Goal: Task Accomplishment & Management: Use online tool/utility

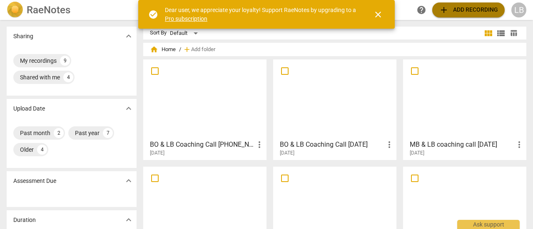
click at [482, 5] on span "add Add recording" at bounding box center [468, 10] width 59 height 10
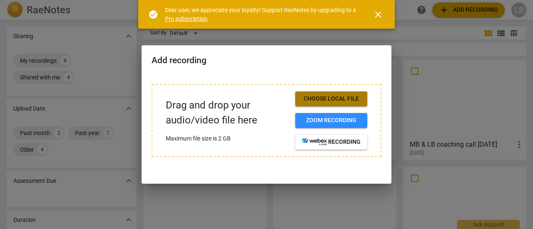
click at [336, 101] on span "Choose local file" at bounding box center [331, 99] width 59 height 8
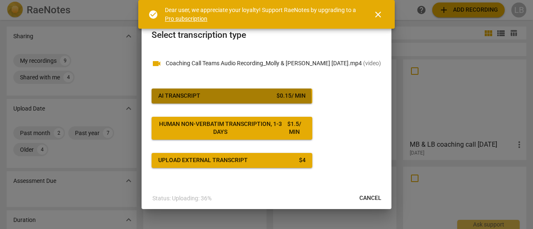
click at [203, 98] on span "AI Transcript $ 0.15 / min" at bounding box center [231, 96] width 147 height 8
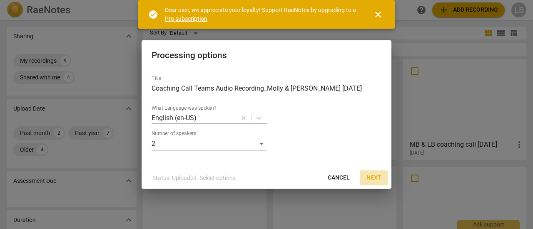
click at [375, 178] on span "Next" at bounding box center [373, 178] width 15 height 8
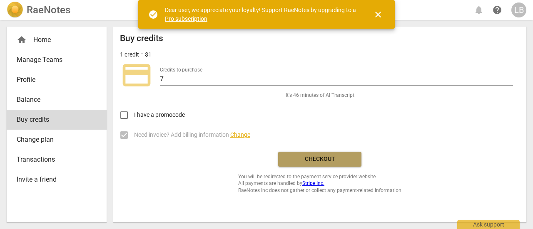
click at [324, 157] on span "Checkout" at bounding box center [320, 159] width 70 height 8
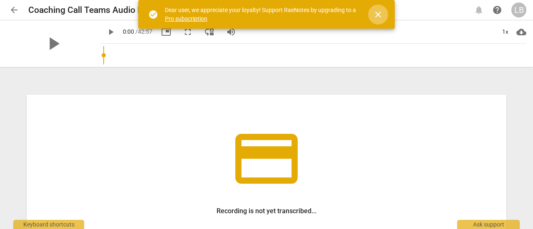
click at [376, 14] on span "close" at bounding box center [378, 15] width 10 height 10
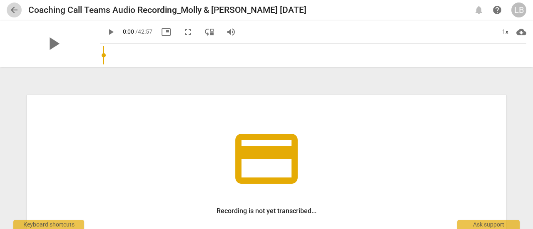
click at [14, 9] on span "arrow_back" at bounding box center [14, 10] width 10 height 10
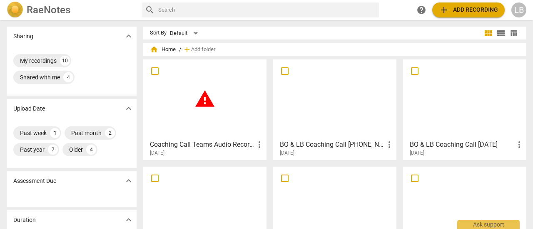
click at [205, 102] on span "warning" at bounding box center [204, 99] width 21 height 21
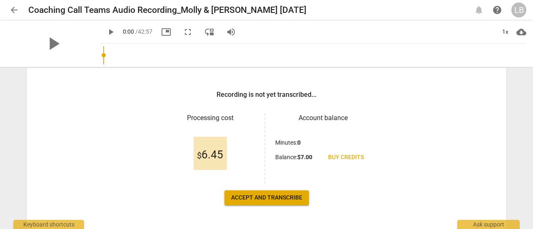
scroll to position [117, 0]
click at [272, 198] on span "Accept and transcribe" at bounding box center [266, 198] width 71 height 8
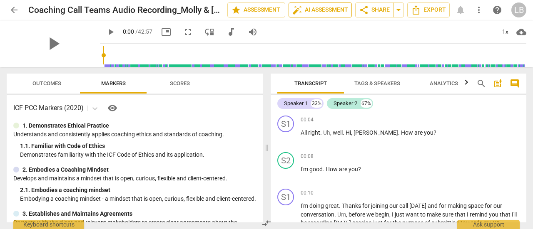
click at [339, 7] on span "auto_fix_high AI Assessment" at bounding box center [320, 10] width 56 height 10
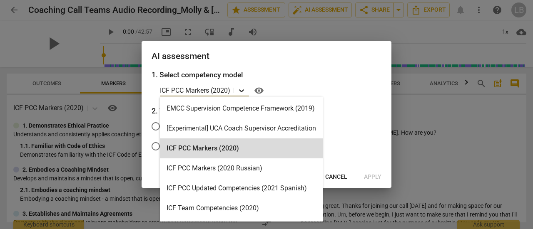
click at [243, 91] on icon at bounding box center [241, 91] width 5 height 3
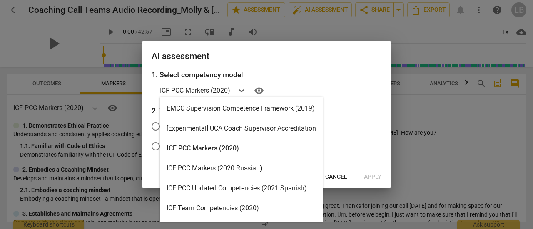
scroll to position [0, 0]
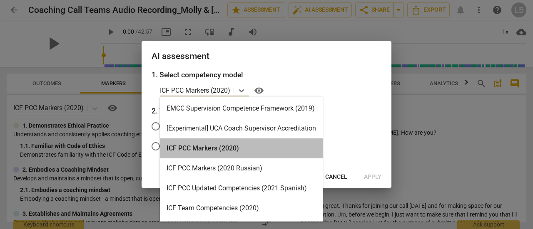
click at [222, 150] on div "ICF PCC Markers (2020)" at bounding box center [241, 149] width 163 height 20
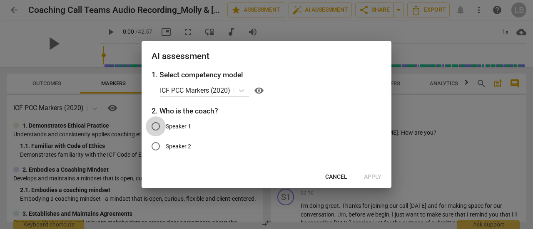
click at [157, 125] on input "Speaker 1" at bounding box center [156, 127] width 20 height 20
radio input "true"
drag, startPoint x: 256, startPoint y: 48, endPoint x: 255, endPoint y: 58, distance: 10.1
click at [212, 51] on div "AI assessment" at bounding box center [267, 55] width 250 height 29
click at [376, 175] on span "Apply" at bounding box center [372, 177] width 17 height 8
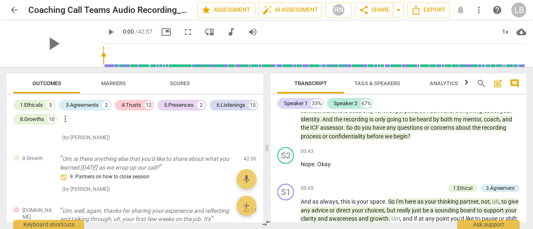
scroll to position [2151, 0]
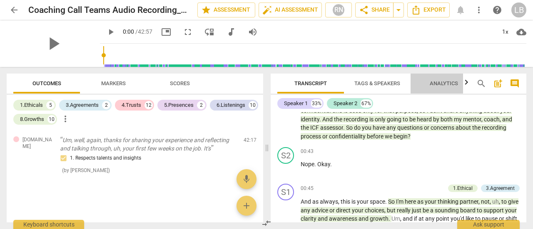
click at [449, 84] on span "Analytics" at bounding box center [444, 83] width 28 height 6
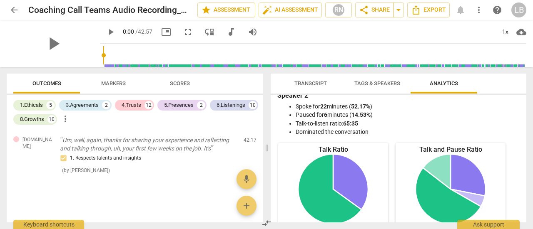
scroll to position [0, 0]
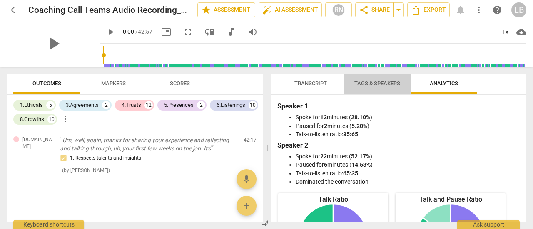
click at [372, 84] on span "Tags & Speakers" at bounding box center [377, 83] width 46 height 6
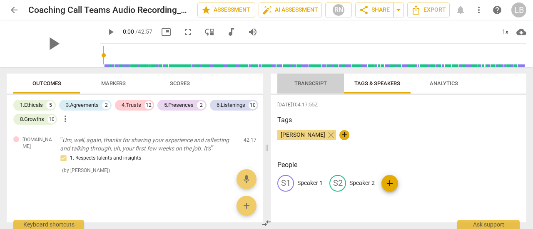
click at [312, 81] on span "Transcript" at bounding box center [310, 83] width 32 height 6
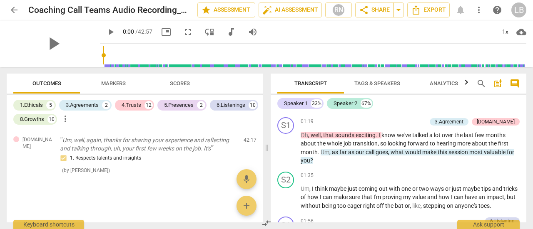
scroll to position [298, 0]
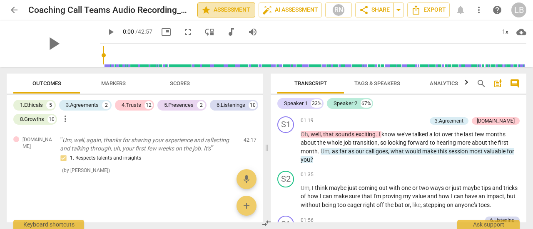
click at [231, 12] on span "star Assessment" at bounding box center [226, 10] width 50 height 10
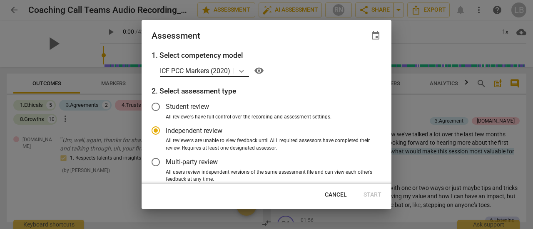
click at [243, 71] on icon at bounding box center [241, 71] width 8 height 8
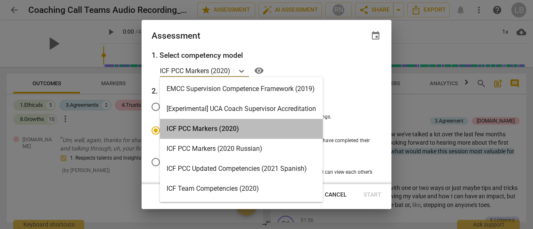
click at [228, 130] on div "ICF PCC Markers (2020)" at bounding box center [241, 129] width 163 height 20
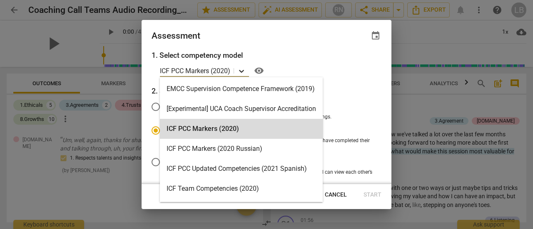
click at [242, 70] on icon at bounding box center [241, 71] width 8 height 8
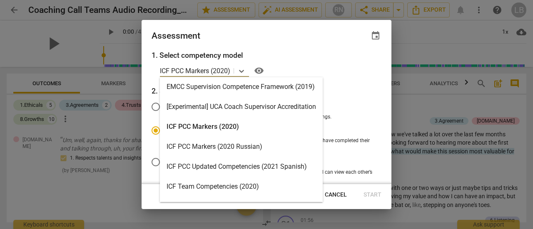
scroll to position [0, 0]
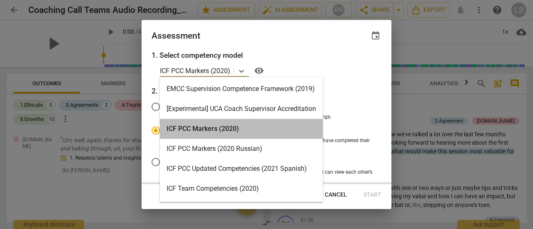
click at [229, 128] on div "ICF PCC Markers (2020)" at bounding box center [241, 129] width 163 height 20
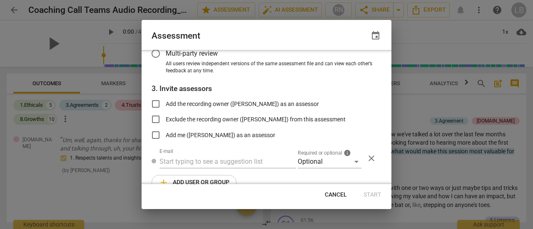
scroll to position [124, 0]
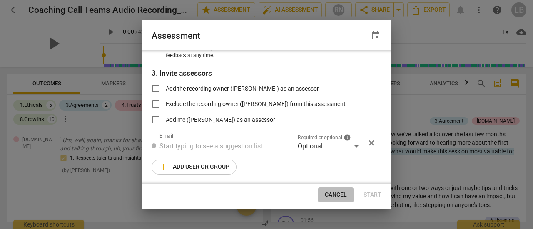
click at [336, 195] on span "Cancel" at bounding box center [336, 195] width 22 height 8
radio input "false"
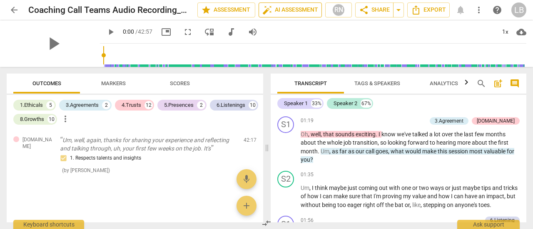
click at [299, 9] on span "auto_fix_high AI Assessment" at bounding box center [290, 10] width 56 height 10
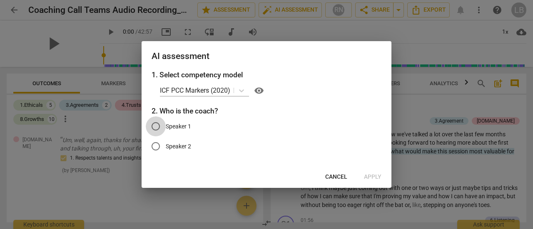
click at [159, 123] on input "Speaker 1" at bounding box center [156, 127] width 20 height 20
radio input "true"
click at [341, 174] on span "Cancel" at bounding box center [336, 177] width 22 height 8
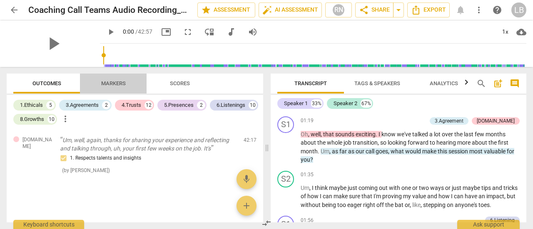
click at [119, 83] on span "Markers" at bounding box center [113, 83] width 25 height 6
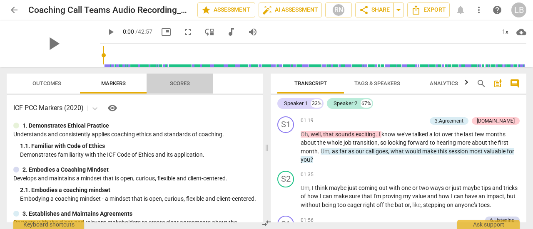
click at [180, 84] on span "Scores" at bounding box center [180, 83] width 20 height 6
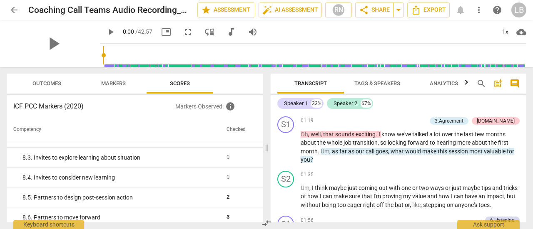
scroll to position [858, 0]
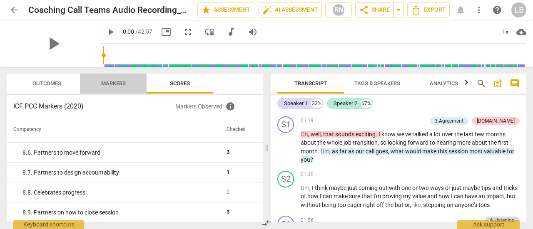
click at [115, 82] on span "Markers" at bounding box center [113, 83] width 25 height 6
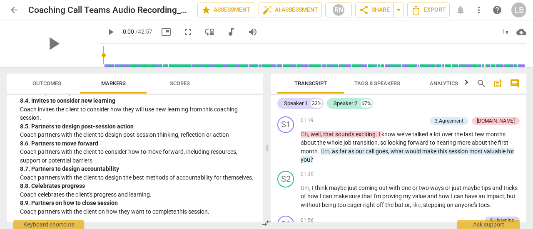
scroll to position [1063, 0]
click at [52, 82] on span "Outcomes" at bounding box center [46, 83] width 29 height 6
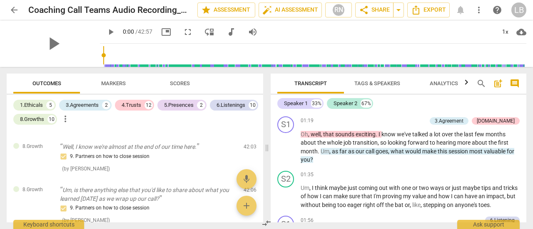
scroll to position [2151, 0]
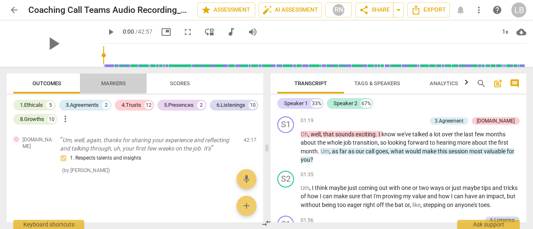
click at [116, 83] on span "Markers" at bounding box center [113, 83] width 25 height 6
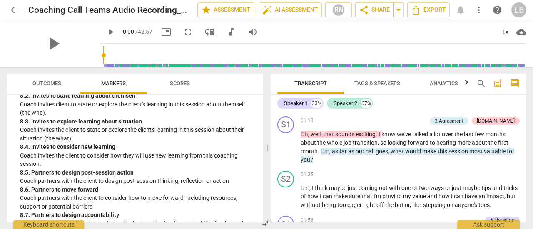
scroll to position [1063, 0]
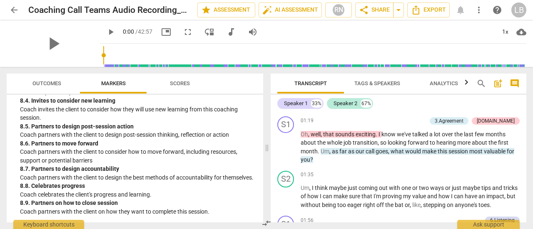
click at [186, 83] on span "Scores" at bounding box center [180, 83] width 20 height 6
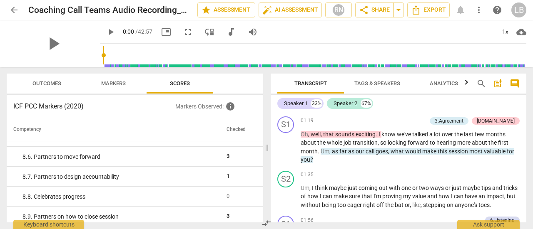
scroll to position [858, 0]
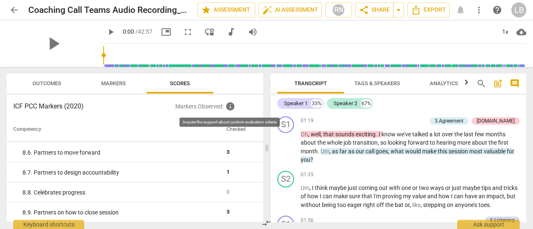
click at [229, 107] on span "info" at bounding box center [230, 107] width 10 height 10
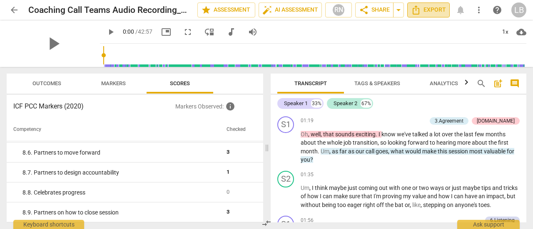
click at [427, 9] on span "Export" at bounding box center [428, 10] width 35 height 10
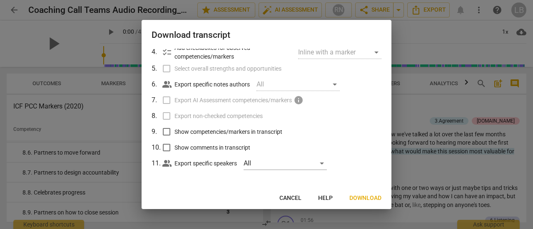
scroll to position [86, 0]
click at [366, 198] on span "Download" at bounding box center [365, 198] width 32 height 8
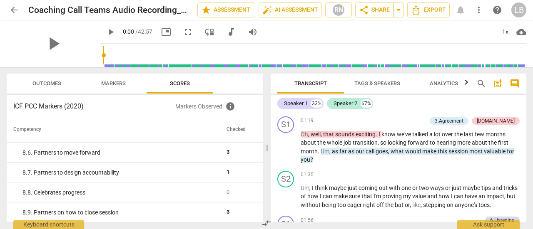
click at [316, 28] on div "play_arrow 0:00 / 42:57 picture_in_picture fullscreen move_down audiotrack volu…" at bounding box center [313, 31] width 426 height 23
click at [401, 12] on span "arrow_drop_down" at bounding box center [398, 10] width 10 height 10
click at [422, 33] on div "play_arrow 0:00 / 42:57 picture_in_picture fullscreen move_down audiotrack volu…" at bounding box center [313, 31] width 426 height 23
click at [479, 11] on span "more_vert" at bounding box center [479, 10] width 10 height 10
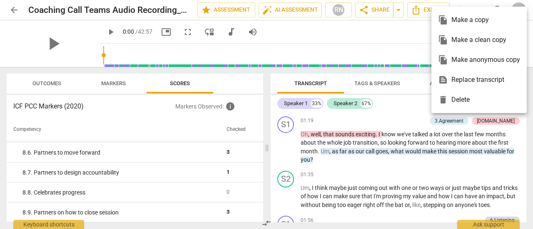
click at [408, 31] on div at bounding box center [266, 114] width 533 height 229
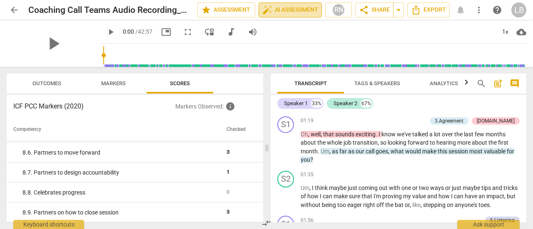
click at [298, 9] on span "auto_fix_high AI Assessment" at bounding box center [290, 10] width 56 height 10
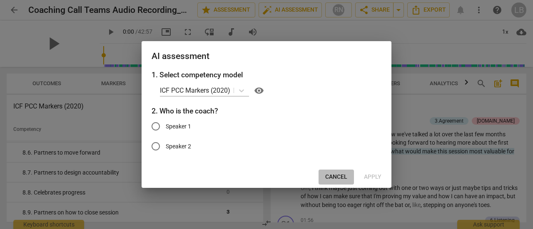
click at [341, 180] on span "Cancel" at bounding box center [336, 177] width 22 height 8
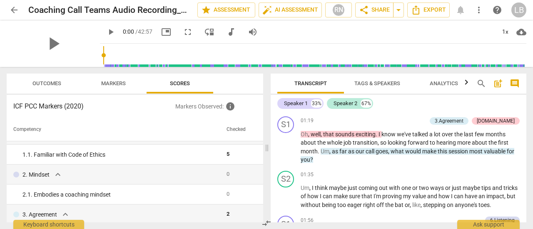
scroll to position [0, 0]
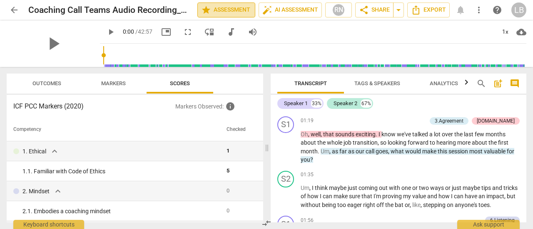
click at [230, 11] on span "star Assessment" at bounding box center [226, 10] width 50 height 10
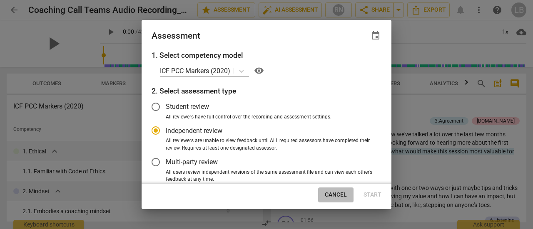
click at [334, 194] on span "Cancel" at bounding box center [336, 195] width 22 height 8
radio input "false"
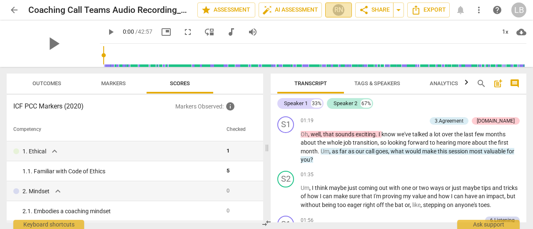
click at [338, 10] on div "RN" at bounding box center [338, 10] width 12 height 12
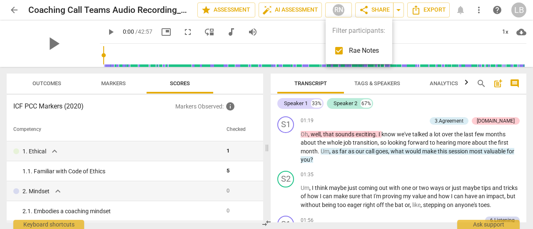
click at [298, 30] on div at bounding box center [266, 114] width 533 height 229
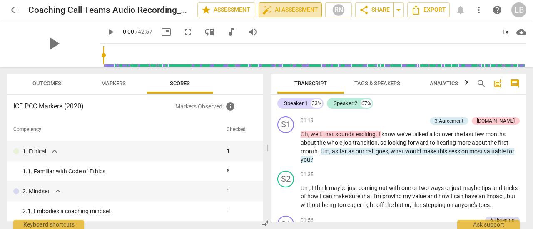
click at [292, 11] on span "auto_fix_high AI Assessment" at bounding box center [290, 10] width 56 height 10
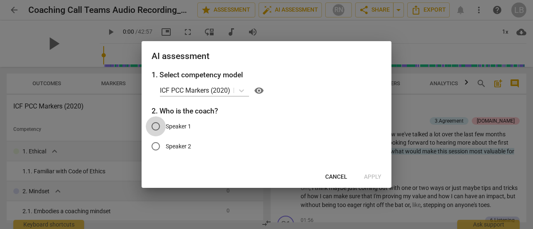
click at [155, 125] on input "Speaker 1" at bounding box center [156, 127] width 20 height 20
radio input "true"
click at [371, 177] on span "Apply" at bounding box center [372, 177] width 17 height 8
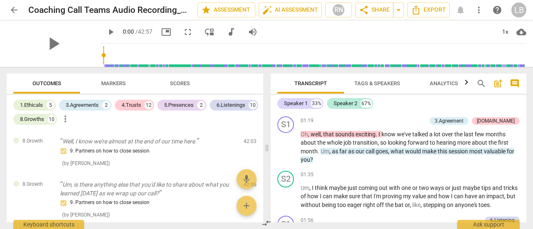
scroll to position [2151, 0]
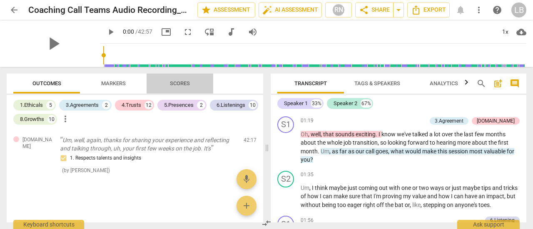
click at [181, 82] on span "Scores" at bounding box center [180, 83] width 20 height 6
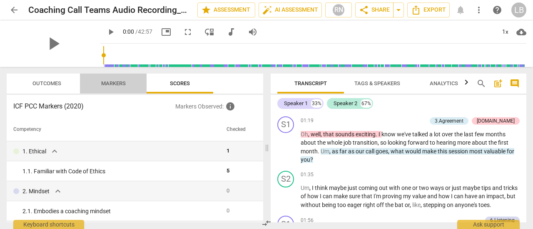
click at [117, 82] on span "Markers" at bounding box center [113, 83] width 25 height 6
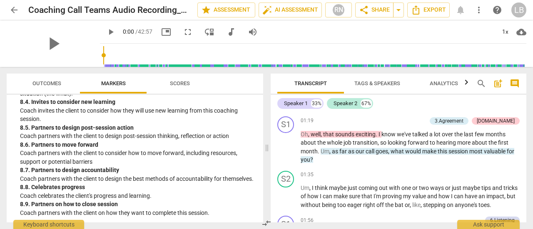
scroll to position [1063, 0]
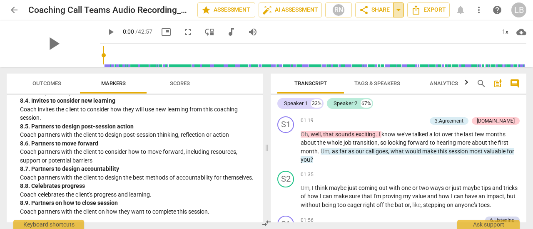
click at [399, 8] on span "arrow_drop_down" at bounding box center [398, 10] width 10 height 10
click at [276, 39] on div "play_arrow 0:00 / 42:57 picture_in_picture fullscreen move_down audiotrack volu…" at bounding box center [313, 31] width 426 height 23
click at [467, 84] on icon "button" at bounding box center [466, 82] width 3 height 5
click at [428, 82] on span "Analytics" at bounding box center [430, 83] width 28 height 6
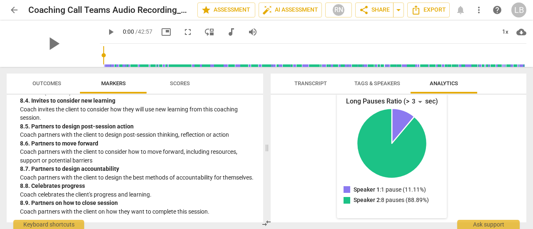
scroll to position [255, 0]
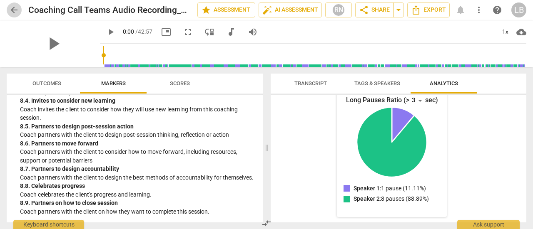
click at [13, 11] on span "arrow_back" at bounding box center [14, 10] width 10 height 10
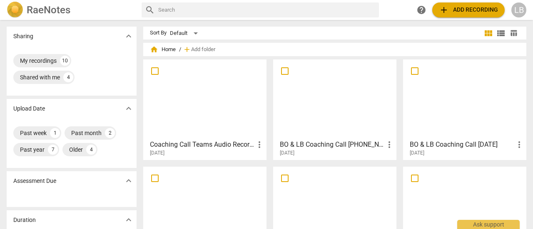
click at [320, 104] on div at bounding box center [334, 99] width 117 height 74
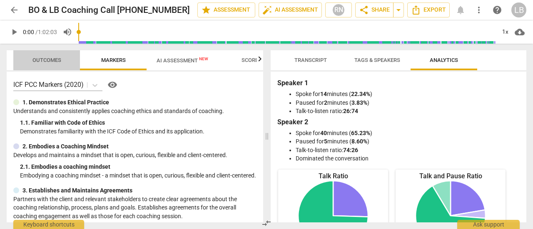
click at [48, 61] on span "Outcomes" at bounding box center [46, 60] width 29 height 6
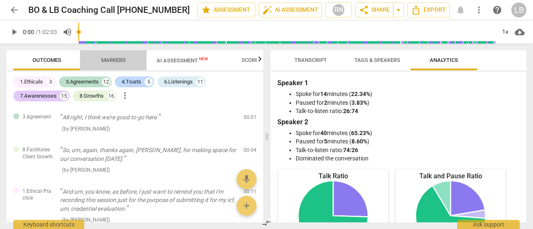
click at [113, 58] on span "Markers" at bounding box center [113, 60] width 25 height 6
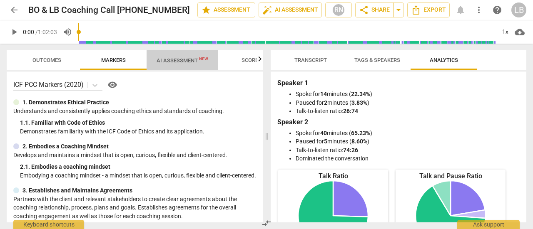
click at [177, 60] on span "AI Assessment New" at bounding box center [183, 60] width 52 height 6
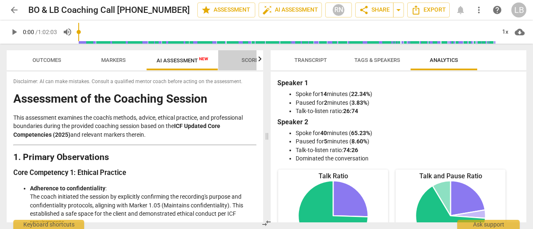
click at [252, 60] on span "Scores" at bounding box center [252, 60] width 20 height 6
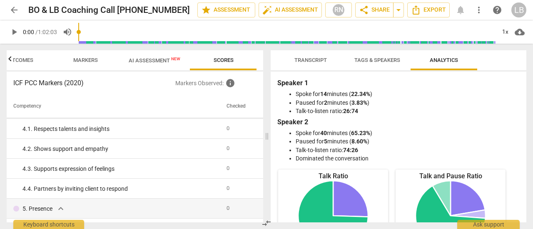
scroll to position [211, 0]
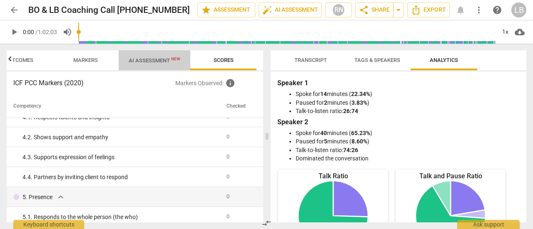
click at [155, 60] on span "AI Assessment New" at bounding box center [155, 60] width 52 height 6
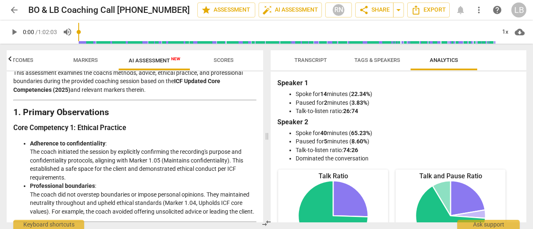
scroll to position [0, 0]
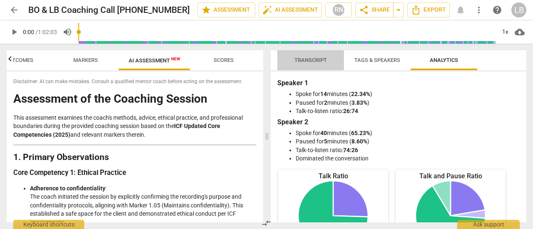
click at [316, 61] on span "Transcript" at bounding box center [310, 60] width 32 height 6
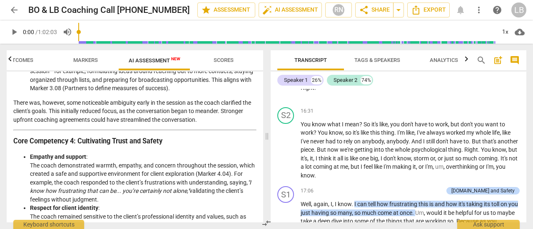
scroll to position [439, 0]
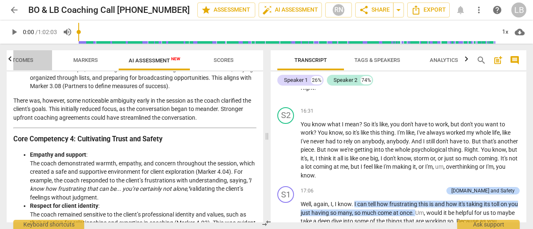
click at [20, 59] on span "Outcomes" at bounding box center [19, 60] width 29 height 6
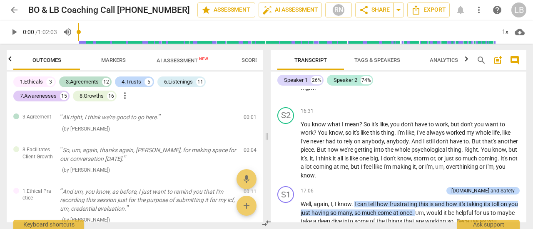
scroll to position [0, 0]
click at [117, 59] on span "Markers" at bounding box center [113, 60] width 25 height 6
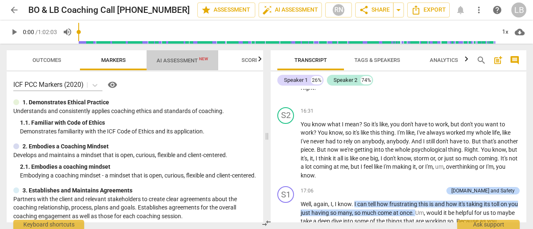
click at [177, 60] on span "AI Assessment New" at bounding box center [183, 60] width 52 height 6
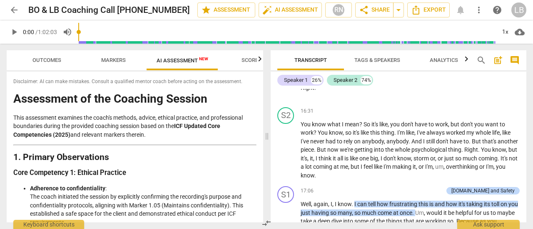
click at [255, 57] on span "Scores" at bounding box center [252, 60] width 20 height 6
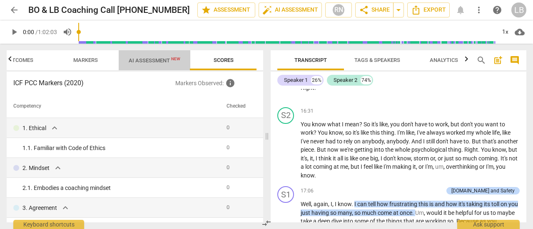
click at [158, 62] on span "AI Assessment New" at bounding box center [155, 60] width 52 height 6
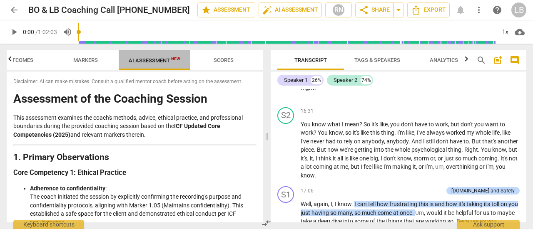
drag, startPoint x: 158, startPoint y: 62, endPoint x: 147, endPoint y: 63, distance: 11.8
click at [147, 63] on span "AI Assessment New" at bounding box center [155, 60] width 52 height 6
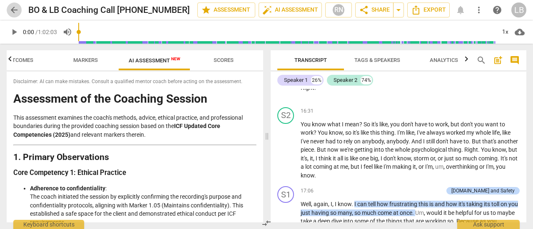
click at [16, 10] on span "arrow_back" at bounding box center [14, 10] width 10 height 10
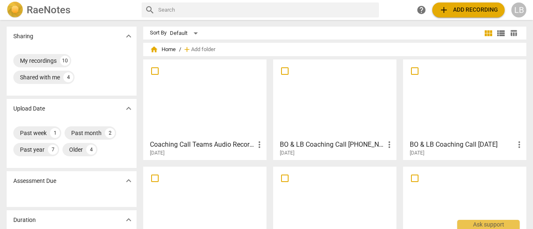
click at [202, 113] on div at bounding box center [204, 99] width 117 height 74
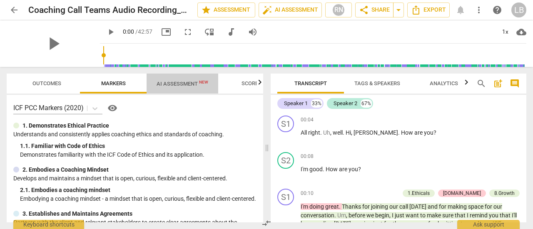
click at [179, 84] on span "AI Assessment New" at bounding box center [183, 84] width 52 height 6
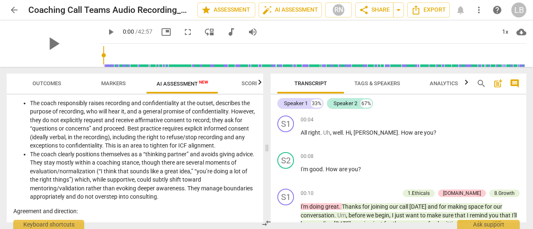
scroll to position [137, 0]
click at [152, 142] on li "The coach responsibly raises recording and confidentiality at the outset, descr…" at bounding box center [143, 124] width 227 height 51
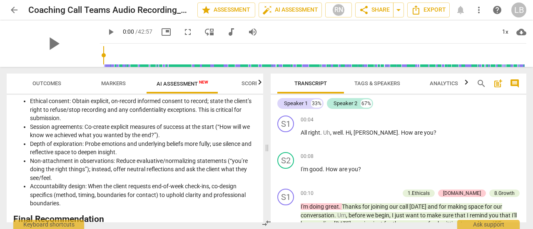
scroll to position [1513, 0]
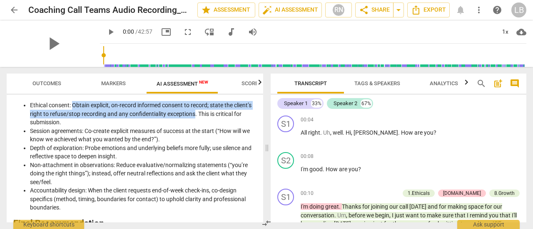
drag, startPoint x: 195, startPoint y: 139, endPoint x: 74, endPoint y: 129, distance: 121.6
click at [74, 127] on li "Ethical consent: Obtain explicit, on-record informed consent to record; state t…" at bounding box center [143, 114] width 227 height 26
copy li "Obtain explicit, on-record informed consent to record; state the client’s right…"
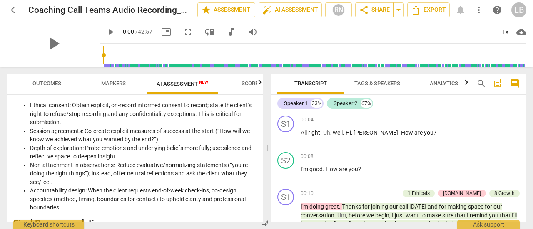
click at [223, 144] on li "Session agreements: Co-create explicit measures of success at the start (“How w…" at bounding box center [143, 135] width 227 height 17
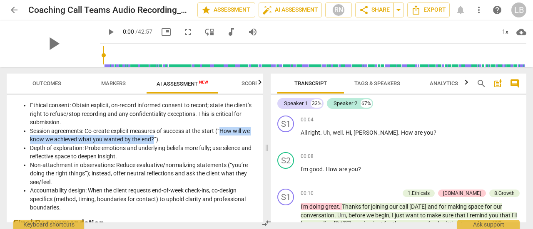
click at [152, 144] on li "Session agreements: Co-create explicit measures of success at the start (“How w…" at bounding box center [143, 135] width 227 height 17
copy li "How will we know we achieved what you wanted by the end?"
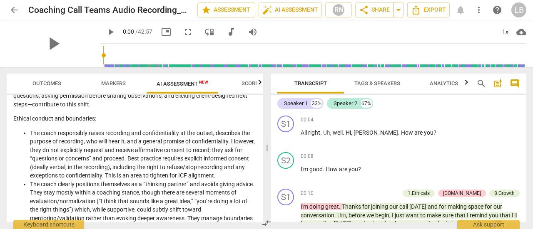
scroll to position [107, 0]
drag, startPoint x: 245, startPoint y: 167, endPoint x: 159, endPoint y: 164, distance: 85.4
click at [159, 164] on li "The coach responsibly raises recording and confidentiality at the outset, descr…" at bounding box center [143, 154] width 227 height 51
copy li "the right to refuse/stop recording"
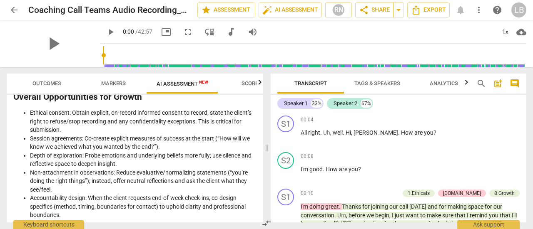
scroll to position [1506, 0]
drag, startPoint x: 223, startPoint y: 164, endPoint x: 227, endPoint y: 158, distance: 6.7
click at [217, 156] on ul "Ethical consent: Obtain explicit, on-record informed consent to record; state t…" at bounding box center [134, 163] width 243 height 111
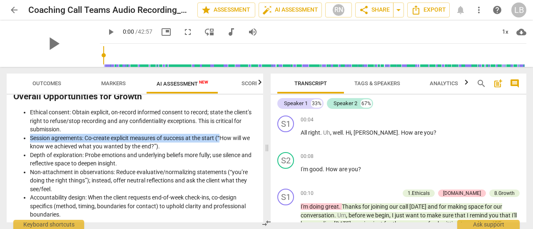
click at [222, 151] on li "Session agreements: Co-create explicit measures of success at the start (“How w…" at bounding box center [143, 142] width 227 height 17
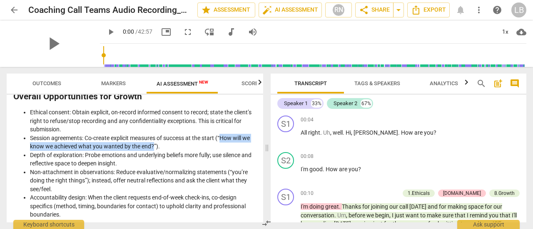
drag, startPoint x: 222, startPoint y: 163, endPoint x: 153, endPoint y: 172, distance: 70.2
click at [153, 151] on li "Session agreements: Co-create explicit measures of success at the start (“How w…" at bounding box center [143, 142] width 227 height 17
copy li "How will we know we achieved what you wanted by the end?"
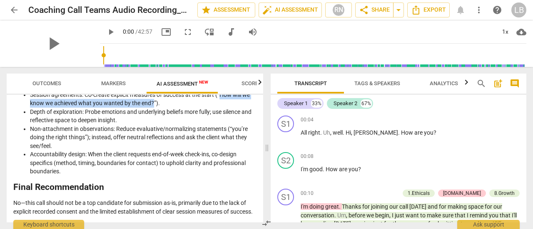
scroll to position [1583, 0]
click at [15, 7] on span "arrow_back" at bounding box center [14, 10] width 10 height 10
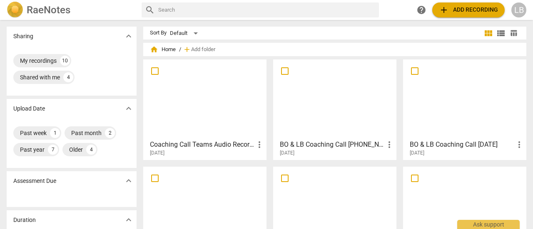
click at [337, 130] on div at bounding box center [334, 99] width 117 height 74
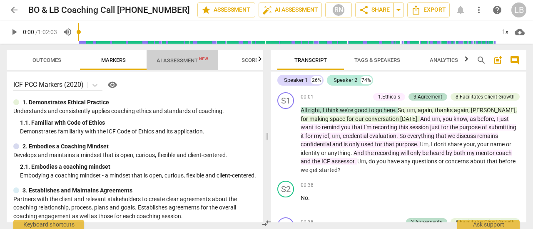
click at [188, 62] on span "AI Assessment New" at bounding box center [183, 60] width 52 height 6
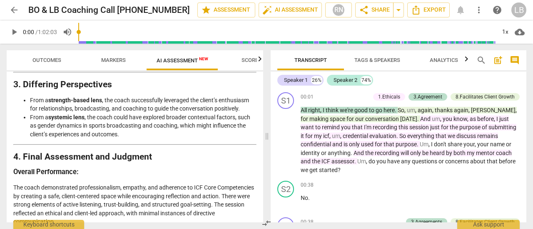
scroll to position [1532, 0]
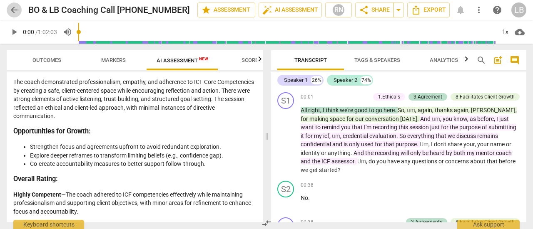
click at [14, 9] on span "arrow_back" at bounding box center [14, 10] width 10 height 10
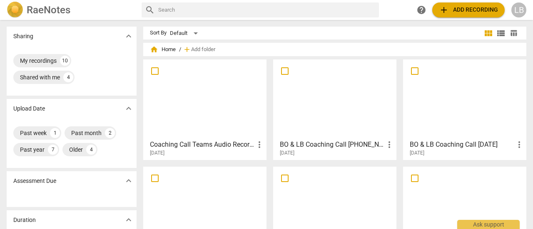
click at [443, 127] on div at bounding box center [464, 99] width 117 height 74
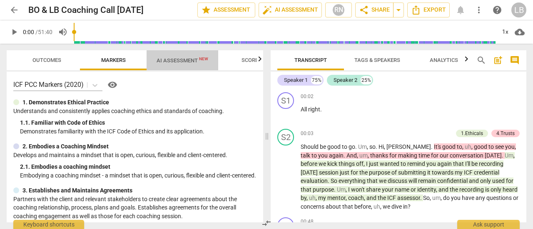
click at [185, 60] on span "AI Assessment New" at bounding box center [183, 60] width 52 height 6
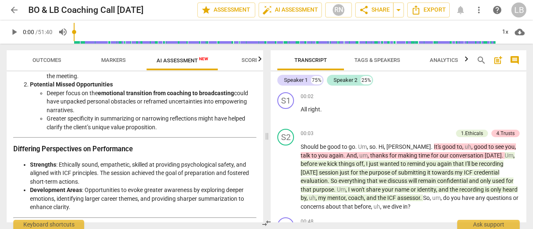
scroll to position [1201, 0]
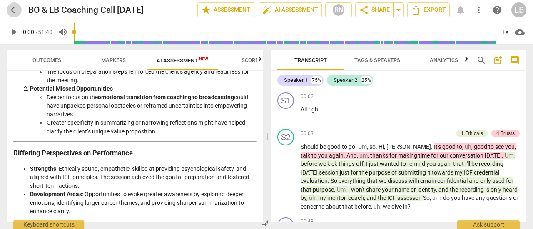
click at [15, 10] on span "arrow_back" at bounding box center [14, 10] width 10 height 10
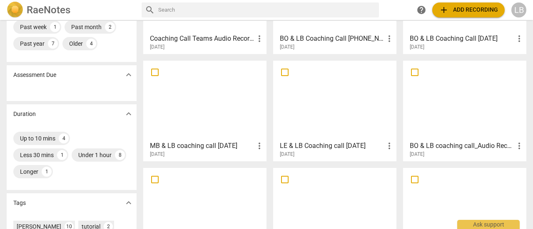
scroll to position [106, 0]
click at [197, 102] on div at bounding box center [204, 101] width 117 height 74
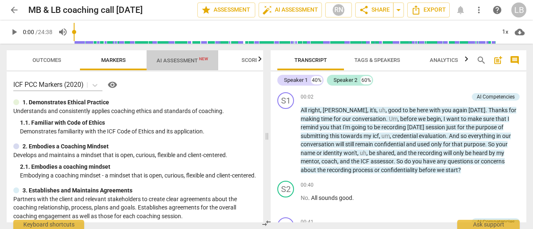
click at [177, 60] on span "AI Assessment New" at bounding box center [183, 60] width 52 height 6
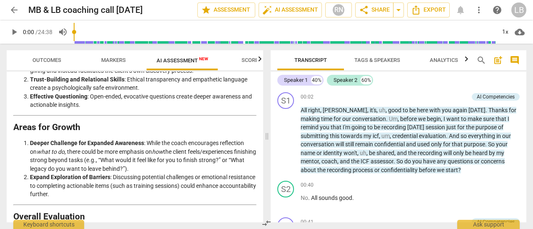
scroll to position [1516, 0]
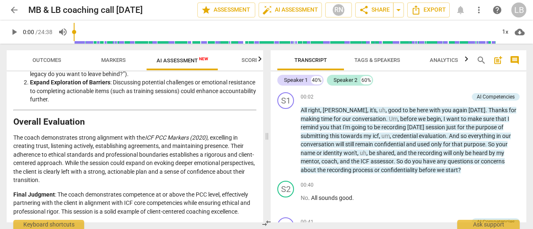
click at [13, 10] on span "arrow_back" at bounding box center [14, 10] width 10 height 10
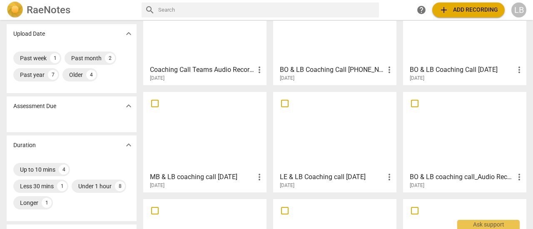
scroll to position [75, 0]
click at [260, 67] on span "more_vert" at bounding box center [259, 70] width 10 height 10
click at [227, 72] on div at bounding box center [266, 114] width 533 height 229
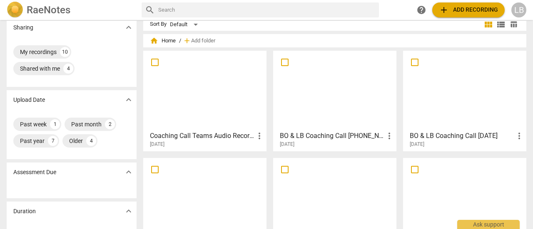
scroll to position [10, 0]
click at [227, 72] on div at bounding box center [204, 90] width 117 height 74
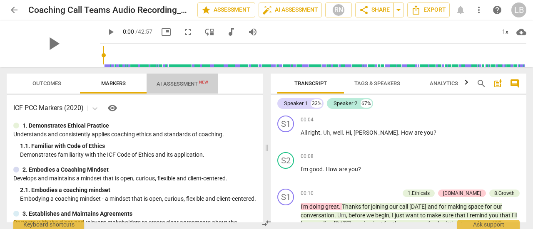
click at [178, 84] on span "AI Assessment New" at bounding box center [183, 84] width 52 height 6
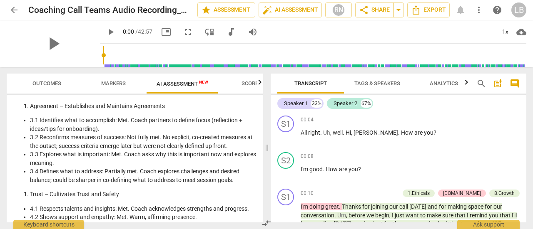
scroll to position [837, 0]
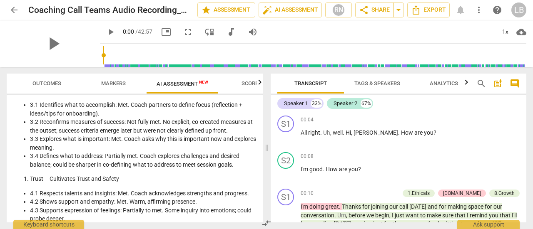
click at [191, 152] on li "3.3 Explores what is important: Met. Coach asks why this is important now and e…" at bounding box center [143, 143] width 227 height 17
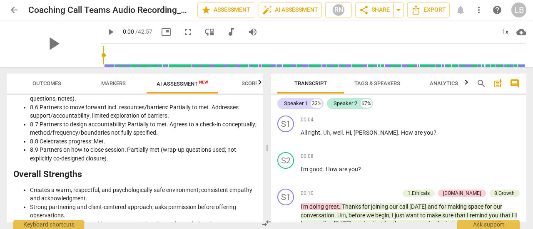
scroll to position [1312, 0]
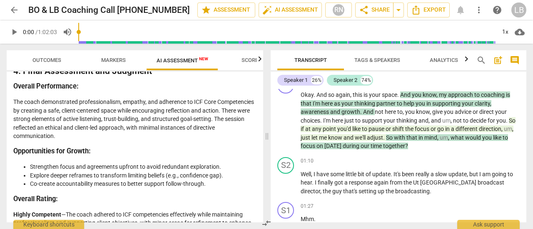
scroll to position [1532, 0]
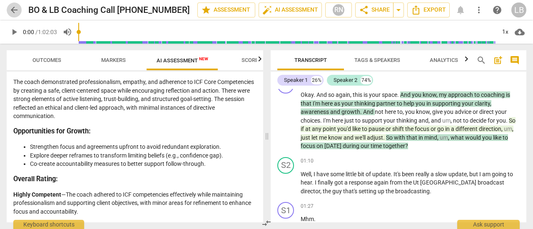
click at [12, 10] on span "arrow_back" at bounding box center [14, 10] width 10 height 10
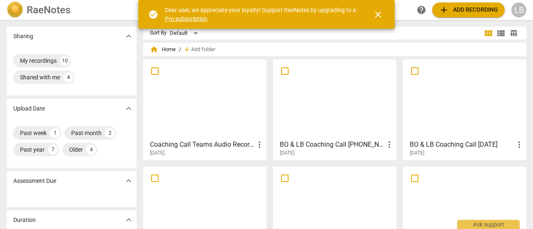
click at [475, 111] on div at bounding box center [464, 99] width 117 height 74
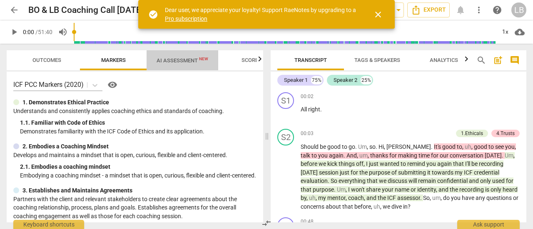
click at [182, 61] on span "AI Assessment New" at bounding box center [183, 60] width 52 height 6
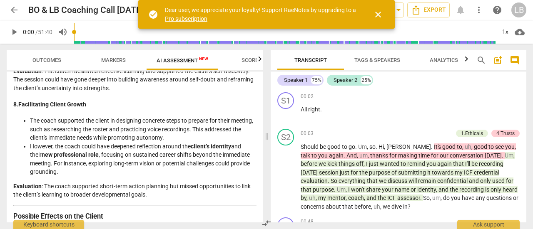
scroll to position [999, 0]
click at [16, 11] on span "arrow_back" at bounding box center [14, 10] width 10 height 10
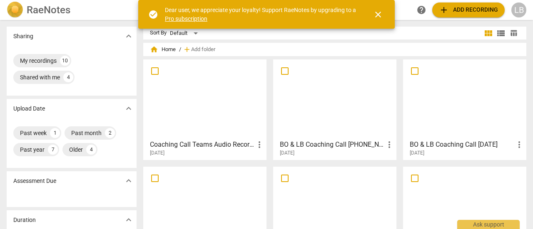
click at [212, 148] on h3 "Coaching Call Teams Audio Recording_Molly & [PERSON_NAME] [DATE]" at bounding box center [202, 145] width 105 height 10
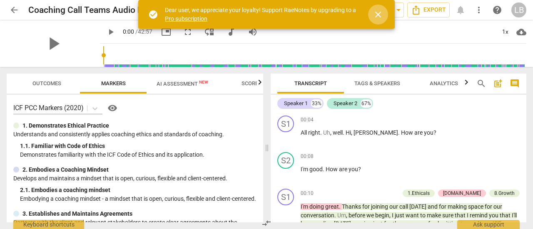
click at [379, 13] on span "close" at bounding box center [378, 15] width 10 height 10
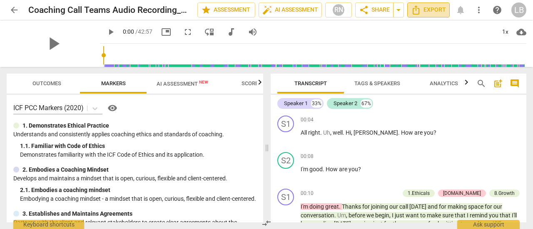
click at [432, 10] on span "Export" at bounding box center [428, 10] width 35 height 10
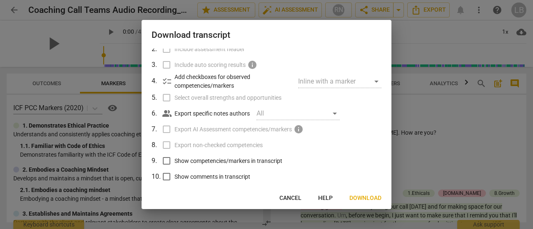
scroll to position [86, 0]
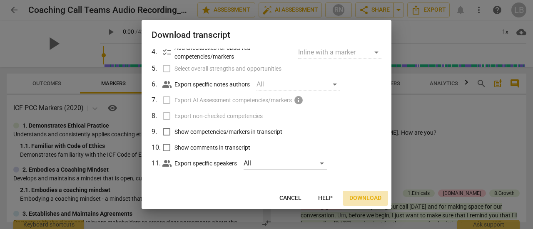
click at [361, 199] on span "Download" at bounding box center [365, 198] width 32 height 8
